Goal: Task Accomplishment & Management: Complete application form

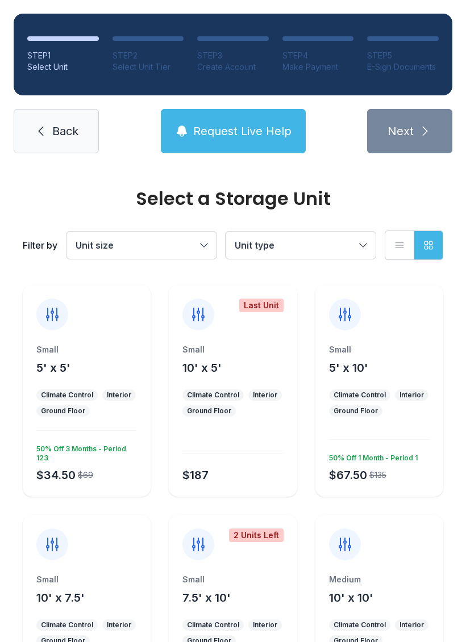
click at [206, 241] on button "Unit size" at bounding box center [141, 245] width 150 height 27
click at [119, 332] on span "Large" at bounding box center [113, 326] width 24 height 14
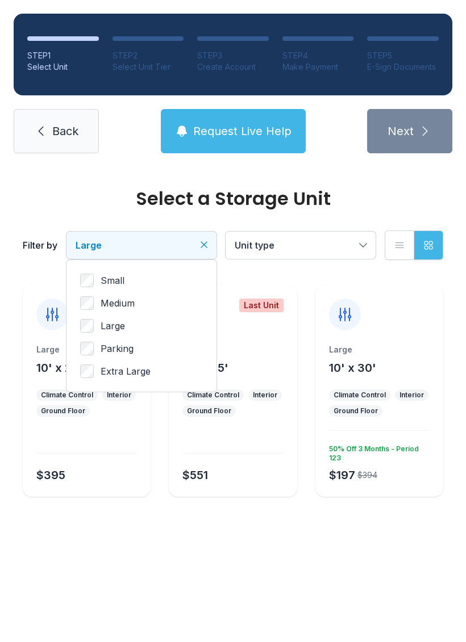
click at [364, 245] on button "Unit type" at bounding box center [300, 245] width 150 height 27
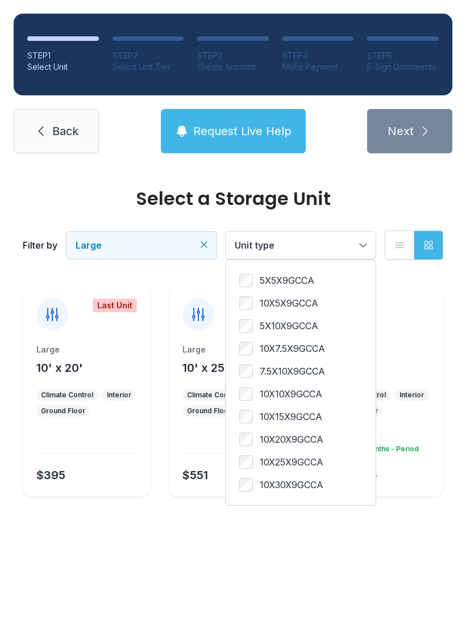
click at [307, 395] on span "10X10X9GCCA" at bounding box center [291, 394] width 62 height 14
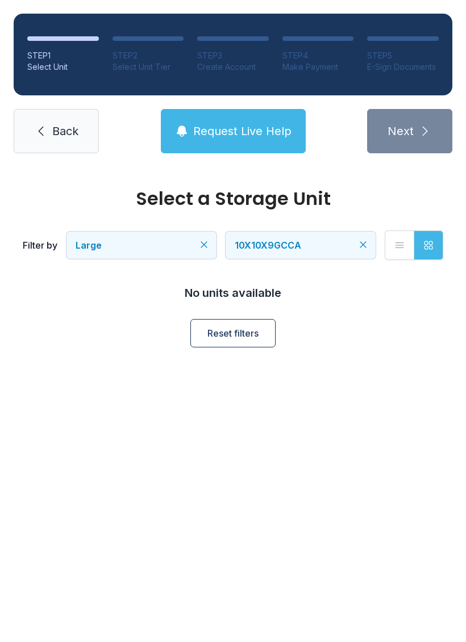
click at [430, 253] on button "Grid view" at bounding box center [429, 246] width 30 height 30
click at [404, 250] on icon "button" at bounding box center [399, 245] width 11 height 11
click at [356, 247] on button "10X10X9GCCA" at bounding box center [300, 245] width 150 height 27
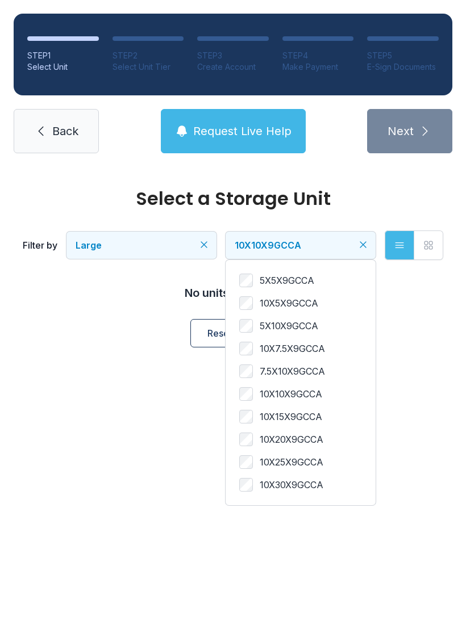
click at [268, 423] on span "10X15X9GCCA" at bounding box center [291, 417] width 62 height 14
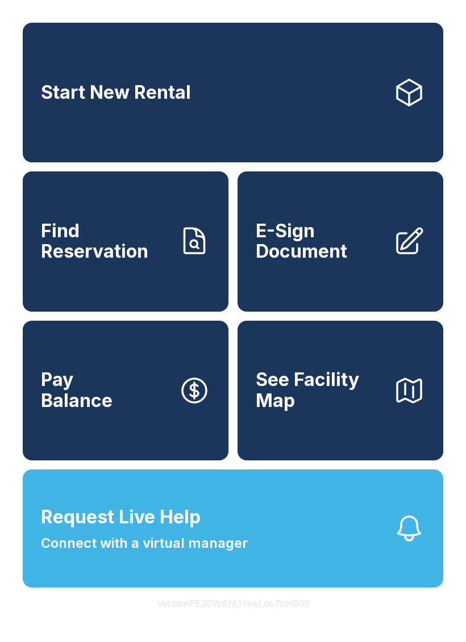
click at [345, 227] on link "E-Sign Document" at bounding box center [340, 242] width 206 height 140
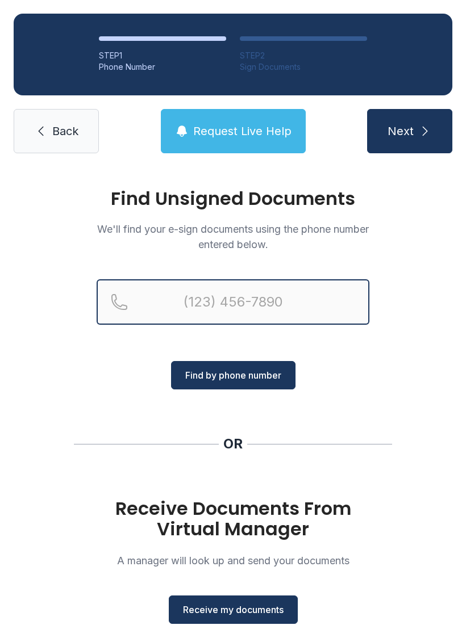
click at [260, 296] on input "Reservation phone number" at bounding box center [233, 301] width 273 height 45
type input "[PHONE_NUMBER]"
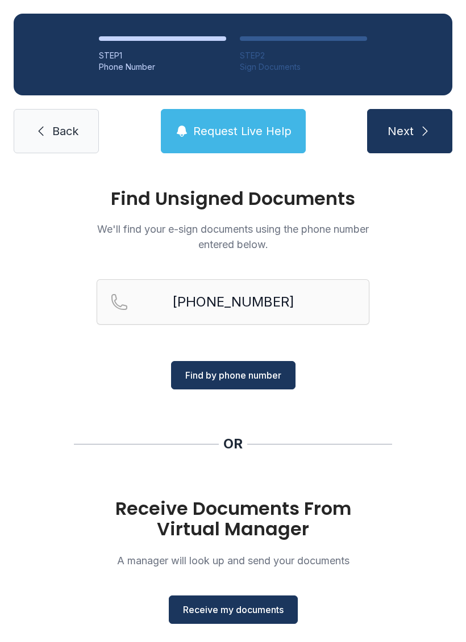
click at [256, 375] on span "Find by phone number" at bounding box center [233, 376] width 96 height 14
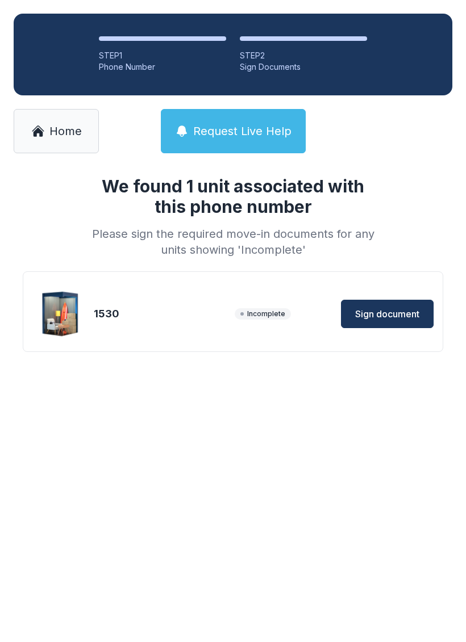
click at [389, 318] on span "Sign document" at bounding box center [387, 314] width 64 height 14
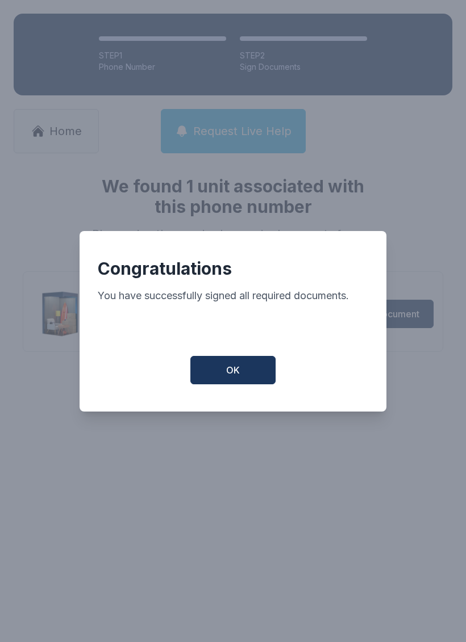
click at [248, 378] on button "OK" at bounding box center [232, 370] width 85 height 28
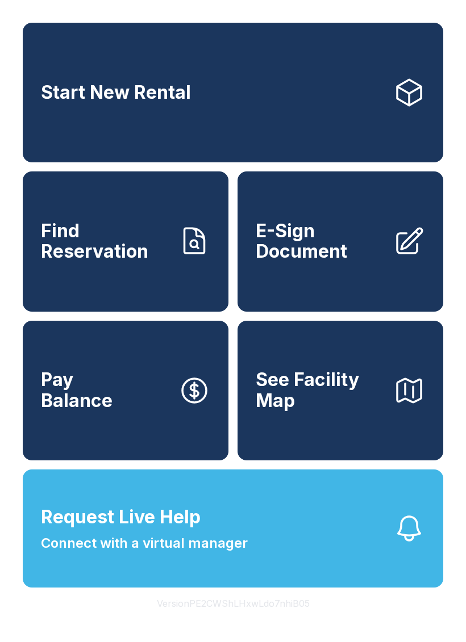
click at [337, 254] on span "E-Sign Document" at bounding box center [320, 241] width 128 height 41
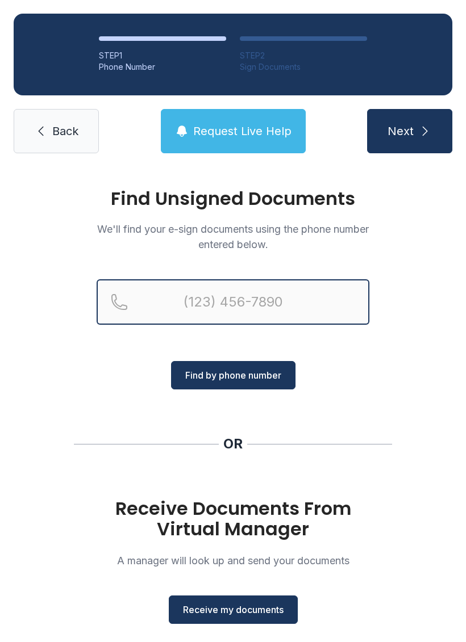
click at [318, 299] on input "Reservation phone number" at bounding box center [233, 301] width 273 height 45
type input "[PHONE_NUMBER]"
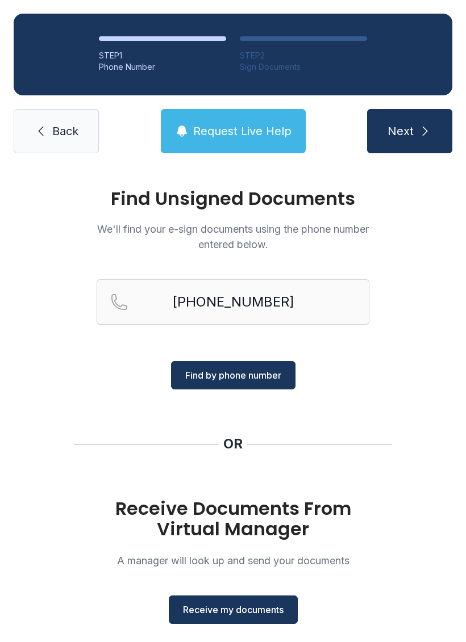
click at [270, 375] on span "Find by phone number" at bounding box center [233, 376] width 96 height 14
